Goal: Task Accomplishment & Management: Manage account settings

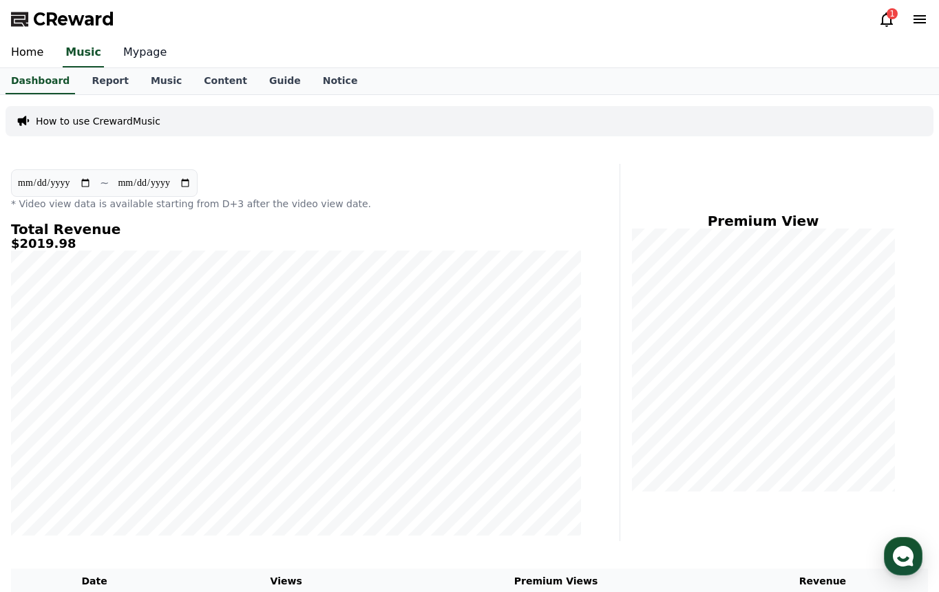
click at [140, 54] on link "Mypage" at bounding box center [144, 53] width 65 height 29
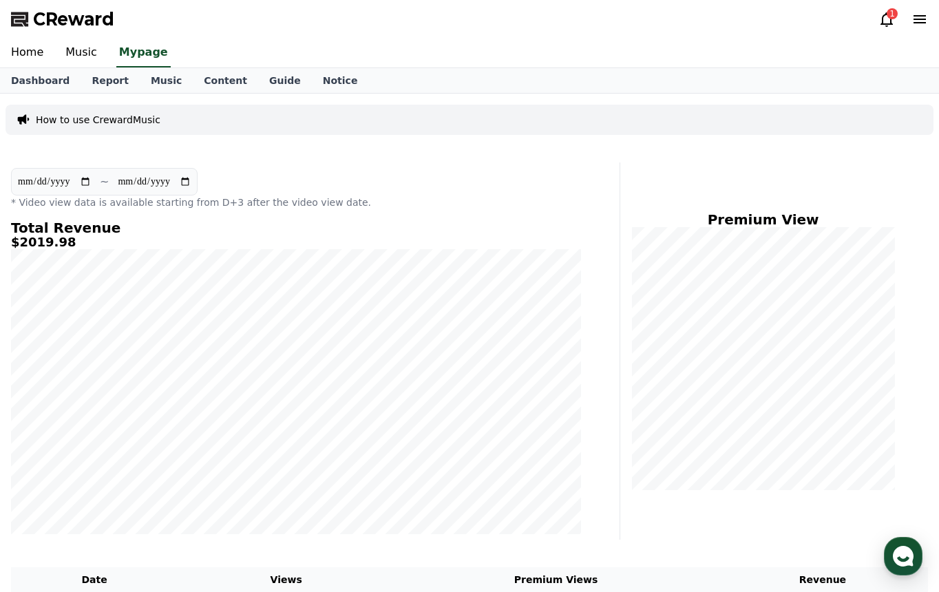
select select "**********"
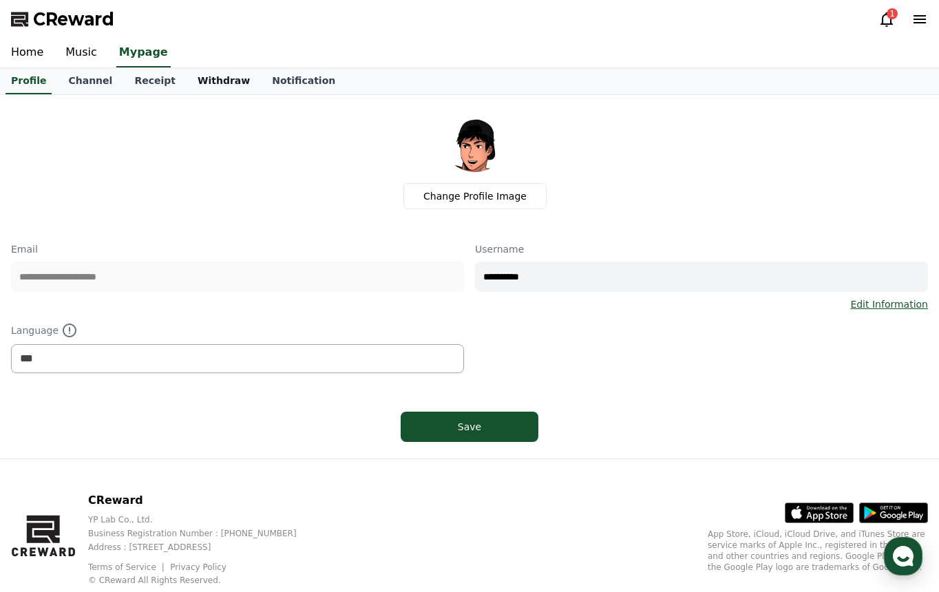
click at [211, 83] on link "Withdraw" at bounding box center [224, 81] width 74 height 26
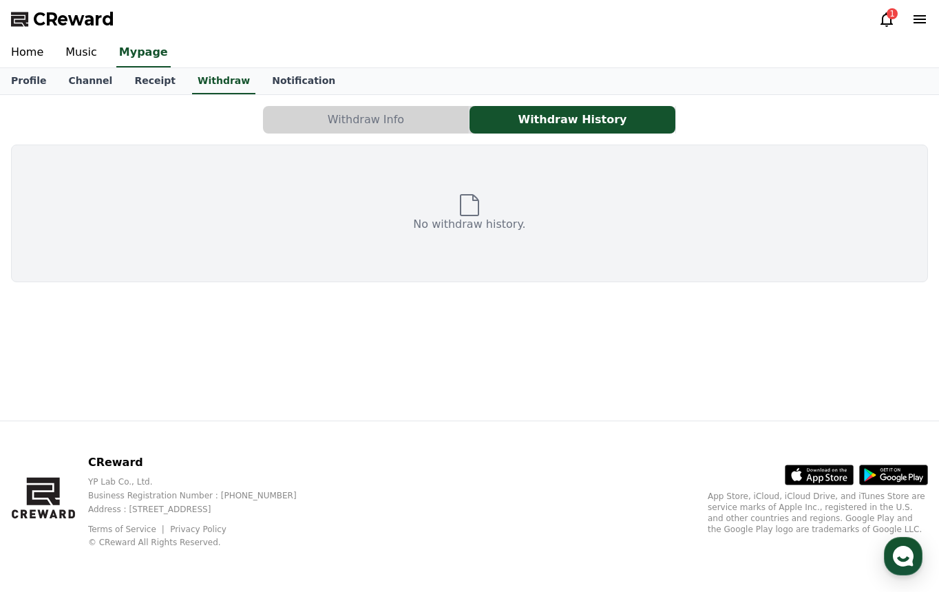
click at [411, 122] on button "Withdraw Info" at bounding box center [366, 120] width 206 height 28
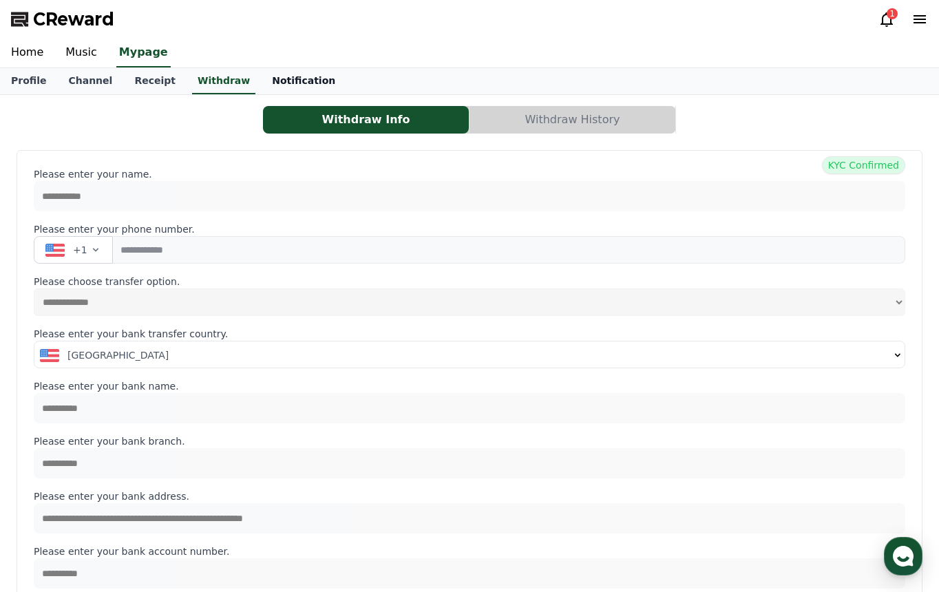
click at [261, 78] on link "Notification" at bounding box center [303, 81] width 85 height 26
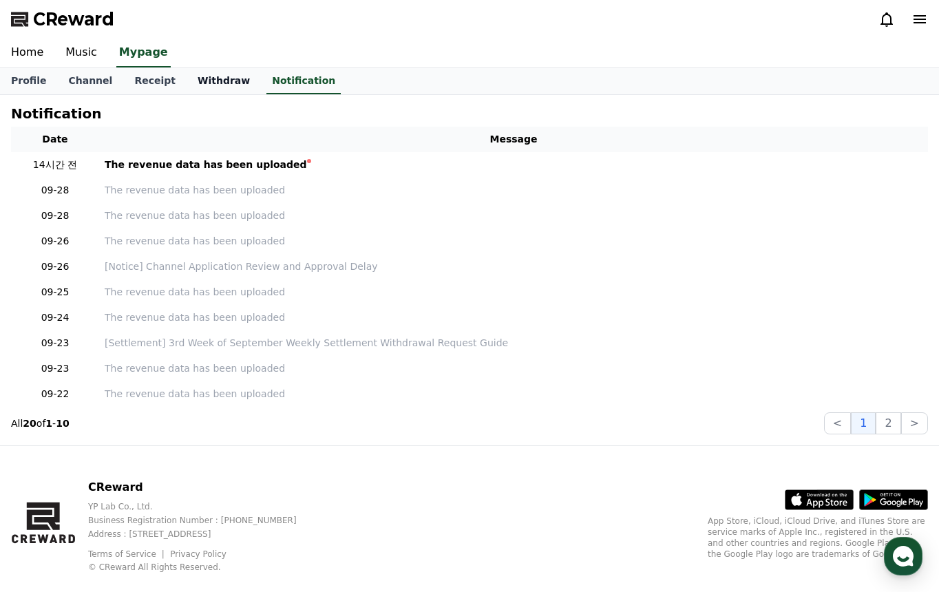
click at [212, 81] on link "Withdraw" at bounding box center [224, 81] width 74 height 26
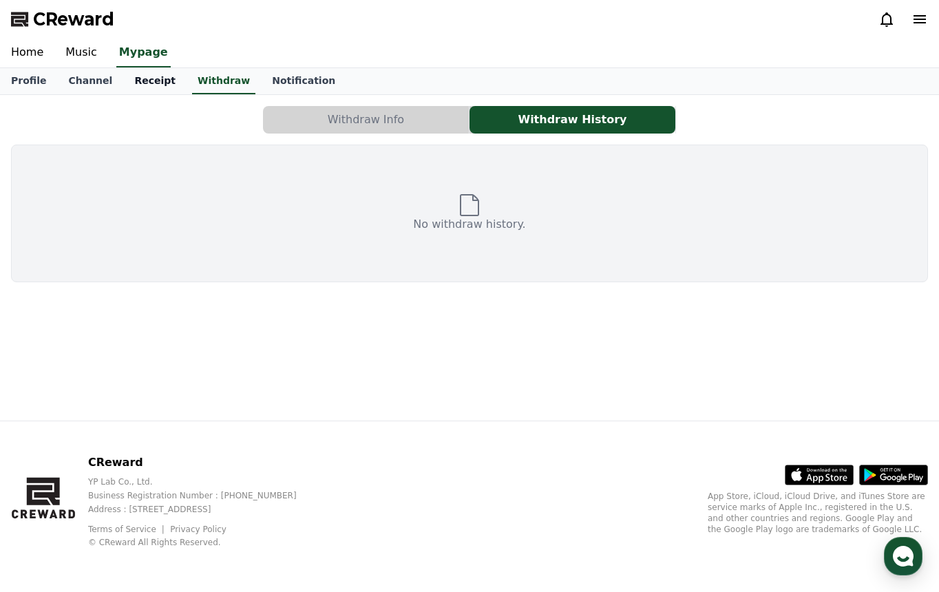
click at [134, 81] on link "Receipt" at bounding box center [154, 81] width 63 height 26
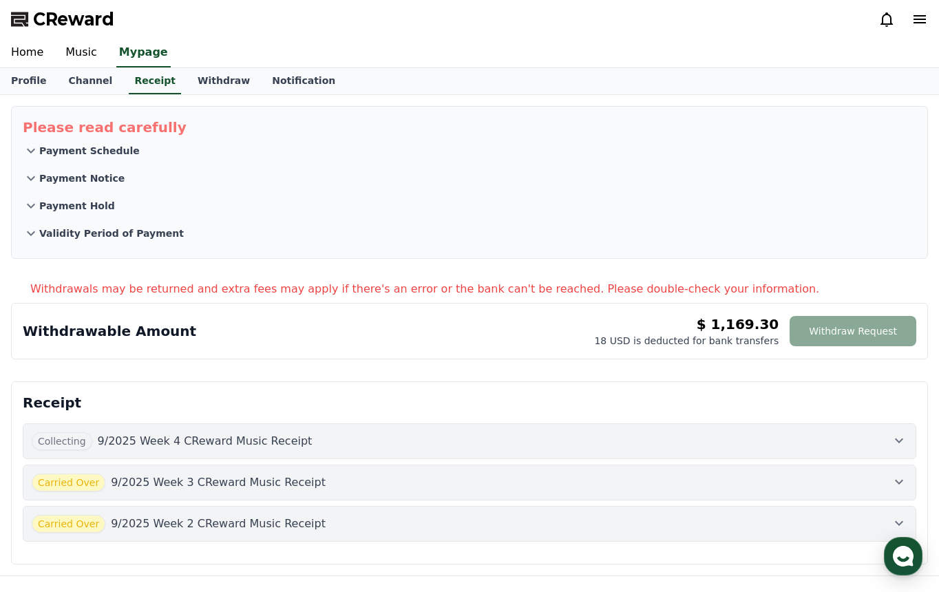
click at [85, 24] on span "CReward" at bounding box center [73, 19] width 81 height 22
